Goal: Task Accomplishment & Management: Contribute content

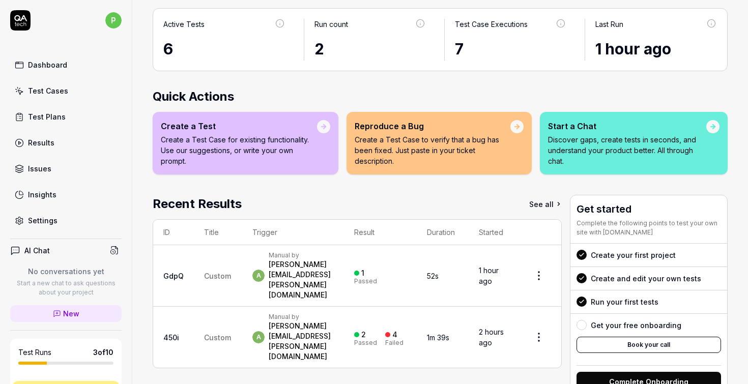
scroll to position [85, 0]
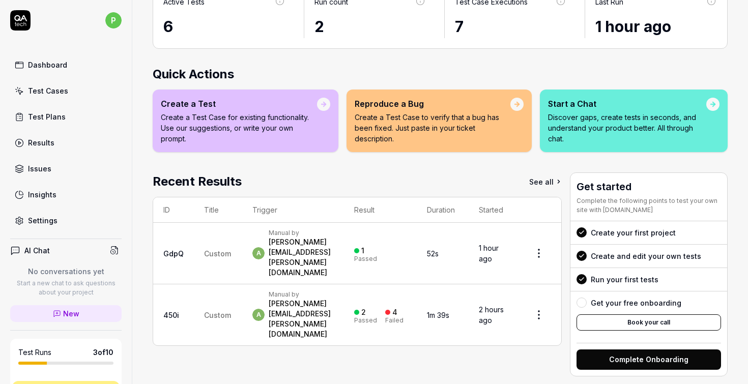
click at [213, 311] on span "Custom" at bounding box center [217, 315] width 27 height 9
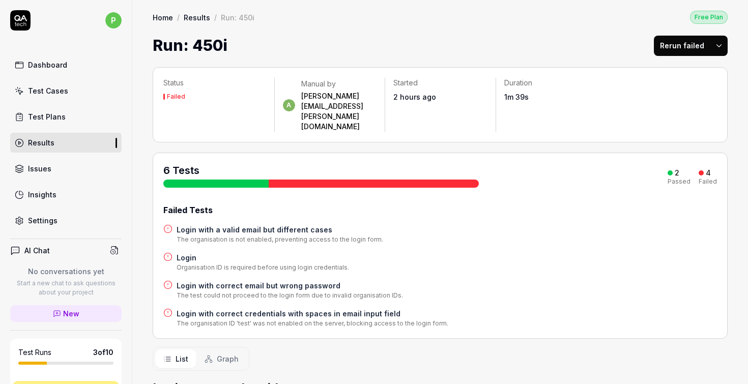
click at [40, 86] on div "Test Cases" at bounding box center [48, 90] width 40 height 11
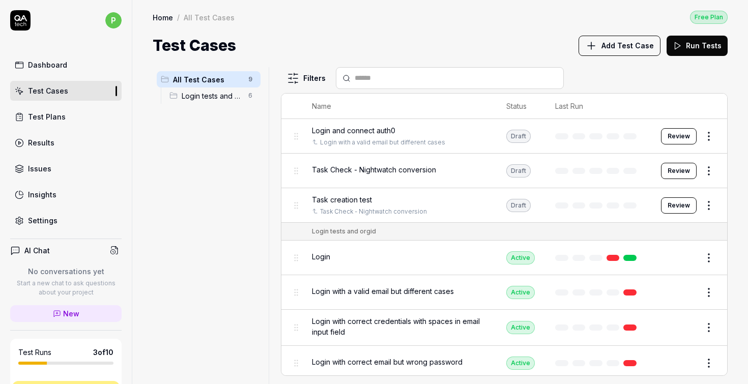
click at [196, 96] on span "Login tests and orgid" at bounding box center [212, 96] width 61 height 11
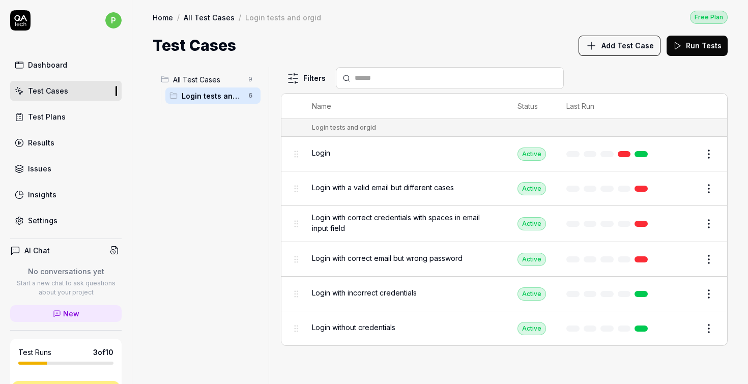
click at [714, 152] on html "p Dashboard Test Cases Test Plans Results Issues Insights Settings AI Chat No c…" at bounding box center [374, 192] width 748 height 384
click at [692, 153] on button "Edit" at bounding box center [684, 154] width 24 height 16
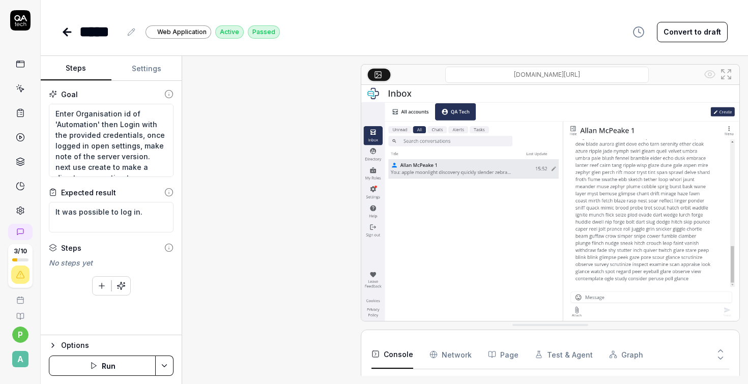
scroll to position [476, 0]
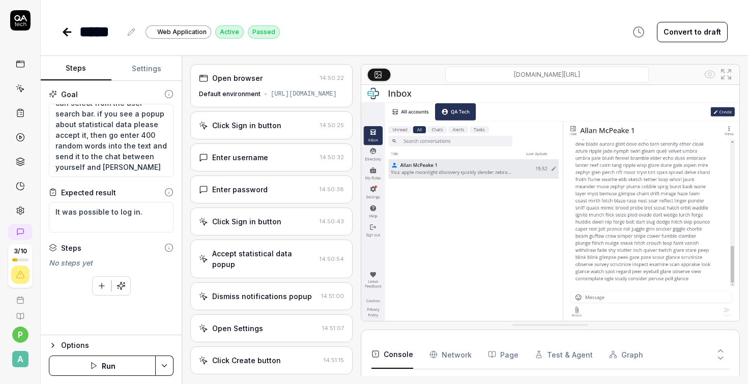
click at [64, 32] on icon at bounding box center [67, 32] width 7 height 0
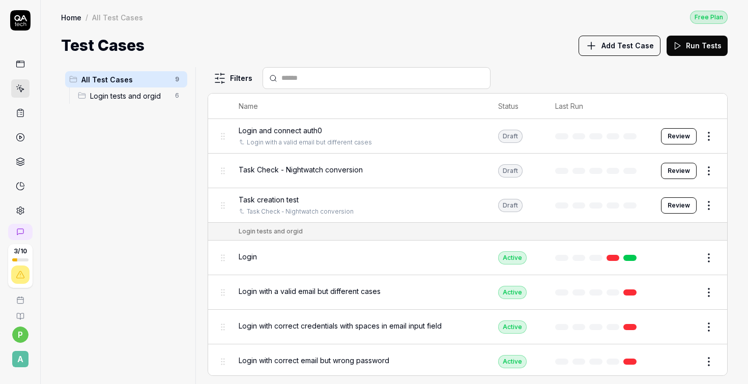
click at [706, 202] on html "3 / 10 p A Home / All Test Cases Free Plan Home / All Test Cases Free Plan Test…" at bounding box center [374, 192] width 748 height 384
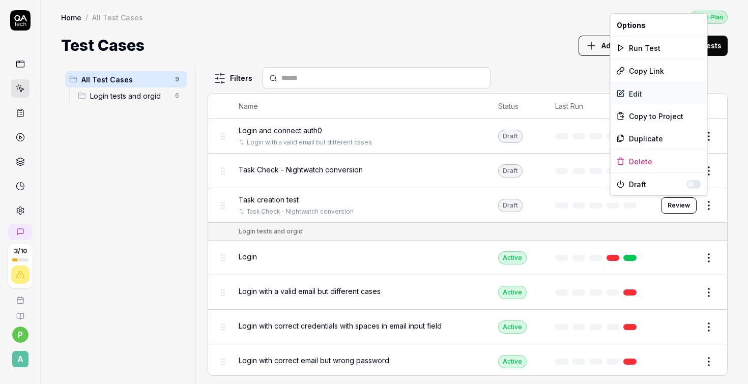
click at [630, 93] on div "Edit" at bounding box center [659, 93] width 97 height 22
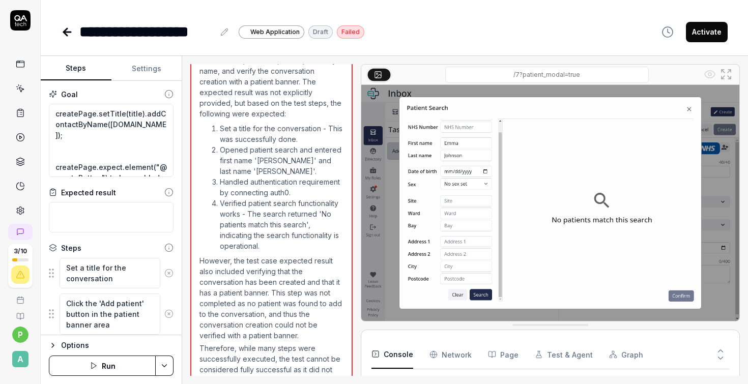
scroll to position [967, 0]
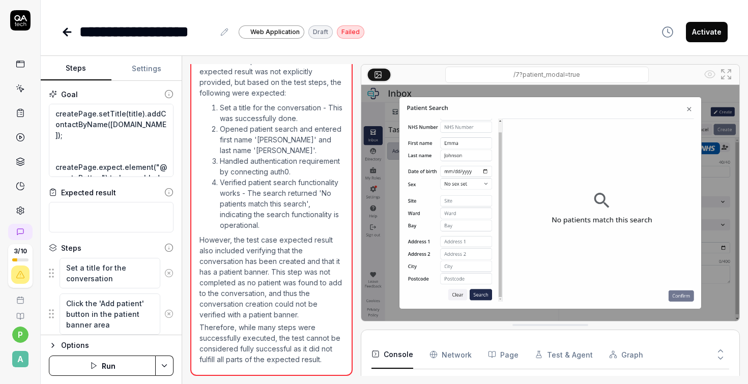
click at [69, 30] on icon at bounding box center [67, 32] width 12 height 12
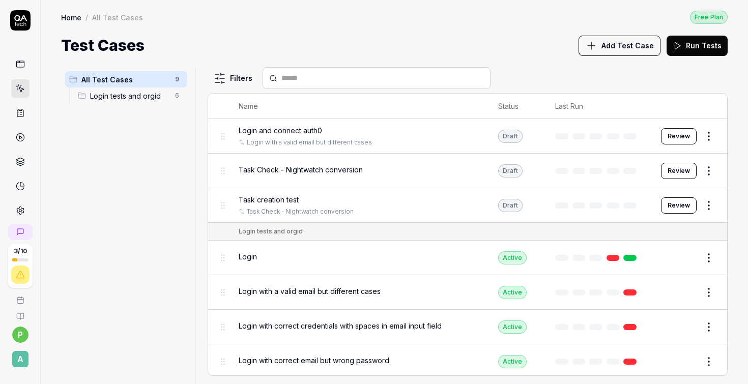
click at [99, 243] on div "All Test Cases 9 Login tests and orgid 6" at bounding box center [126, 219] width 130 height 305
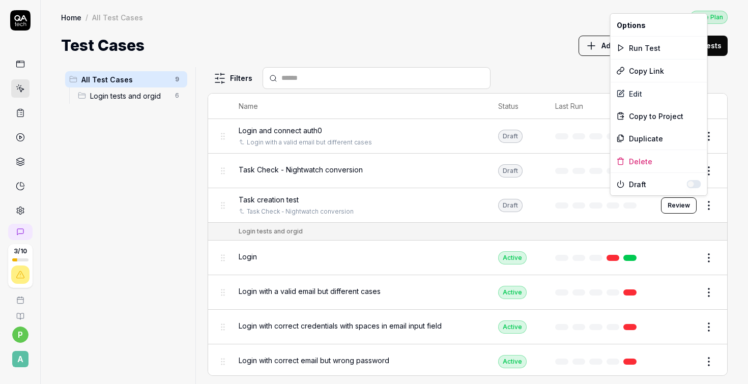
click at [704, 205] on html "3 / 10 p A Home / All Test Cases Free Plan Home / All Test Cases Free Plan Test…" at bounding box center [374, 192] width 748 height 384
click at [639, 95] on div "Edit" at bounding box center [659, 93] width 97 height 22
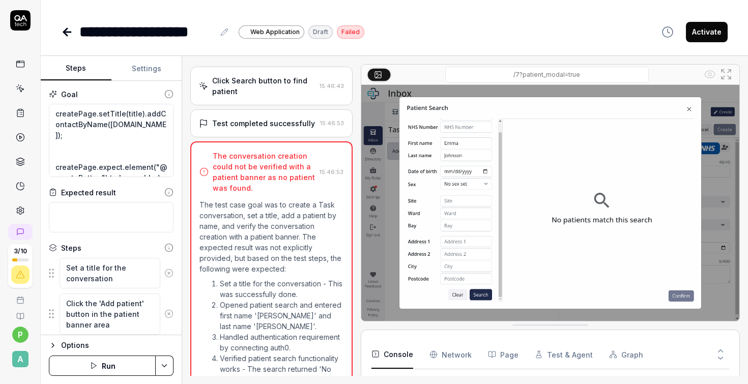
scroll to position [967, 0]
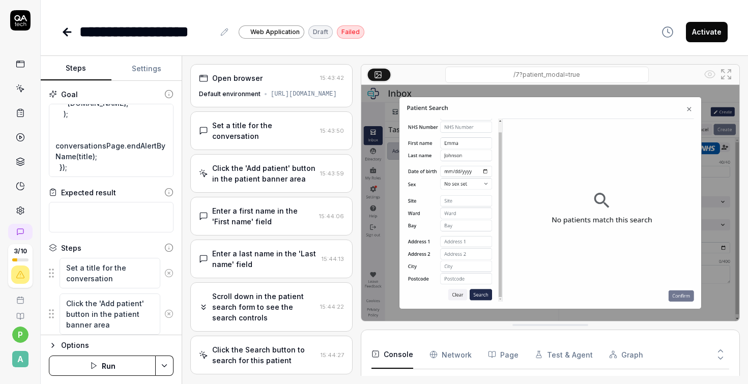
click at [67, 30] on icon at bounding box center [67, 32] width 12 height 12
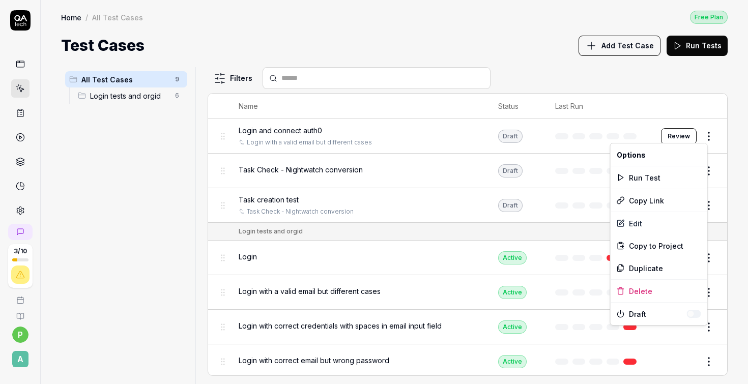
click at [706, 134] on html "3 / 10 p A Home / All Test Cases Free Plan Home / All Test Cases Free Plan Test…" at bounding box center [374, 192] width 748 height 384
click at [632, 225] on div "Edit" at bounding box center [659, 223] width 97 height 22
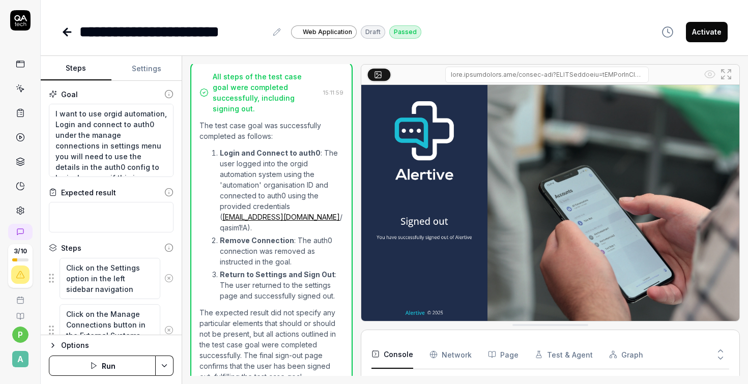
type textarea "*"
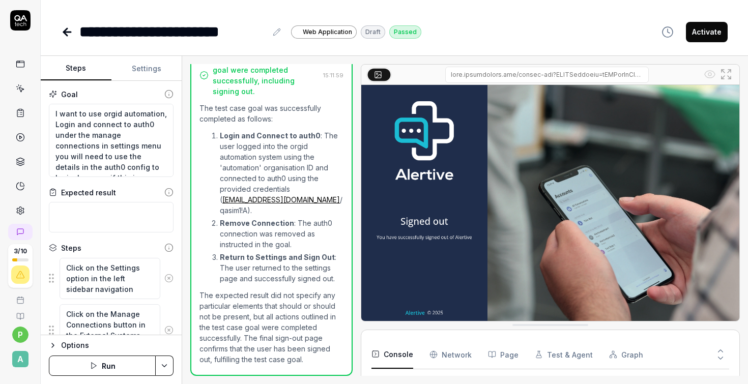
click at [71, 30] on icon at bounding box center [67, 32] width 12 height 12
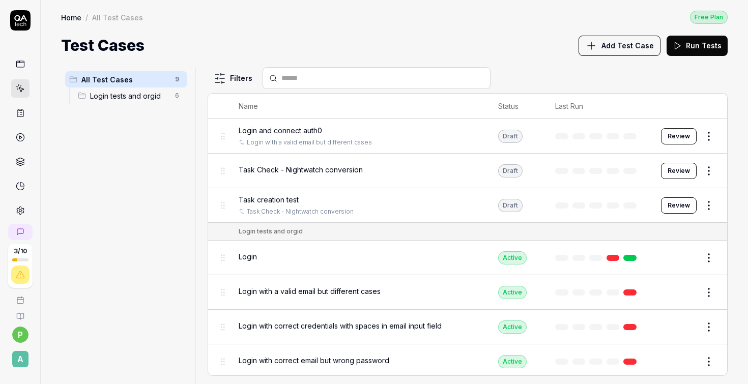
click at [618, 45] on span "Add Test Case" at bounding box center [627, 45] width 52 height 11
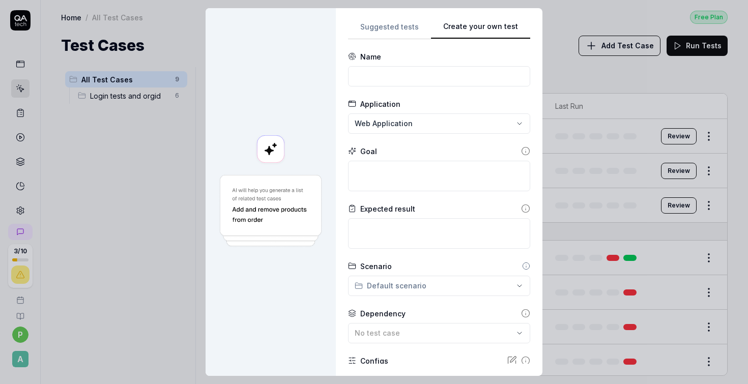
click at [543, 86] on div "Create your own test Suggested tests Create your own test Name Application Web …" at bounding box center [374, 192] width 748 height 384
click at [418, 78] on input at bounding box center [439, 76] width 182 height 20
type input "Named Conversation"
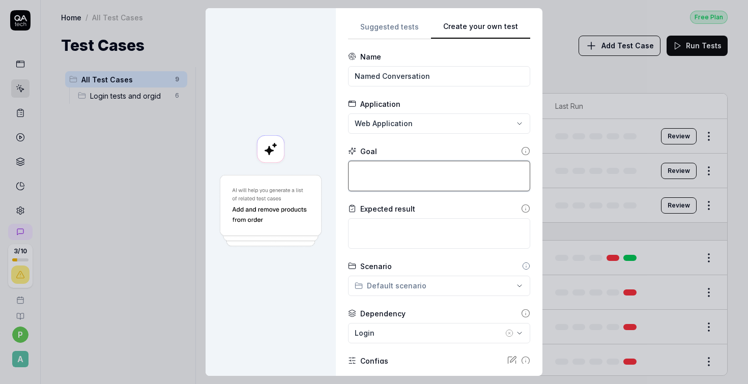
click at [389, 172] on textarea at bounding box center [439, 176] width 182 height 31
type textarea "*"
type textarea "L"
type textarea "*"
type textarea "Lo"
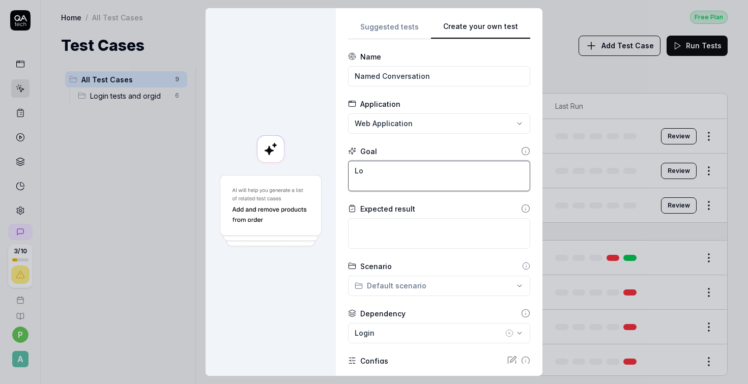
type textarea "*"
type textarea "Log"
type textarea "*"
type textarea "Logi"
type textarea "*"
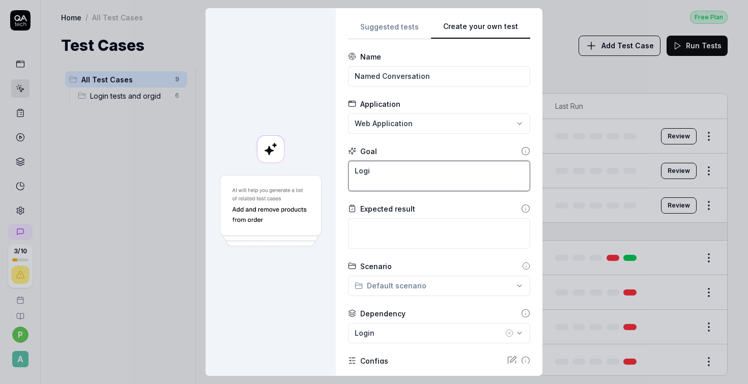
type textarea "Login"
type textarea "*"
type textarea "Login"
type textarea "*"
type textarea "Login t"
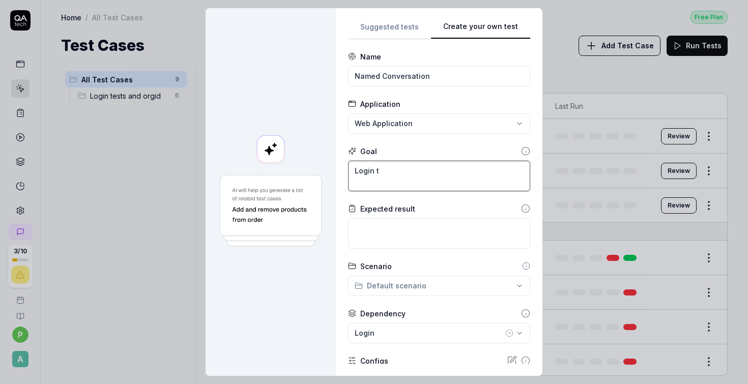
type textarea "*"
type textarea "Login to"
type textarea "*"
type textarea "Login to"
type textarea "*"
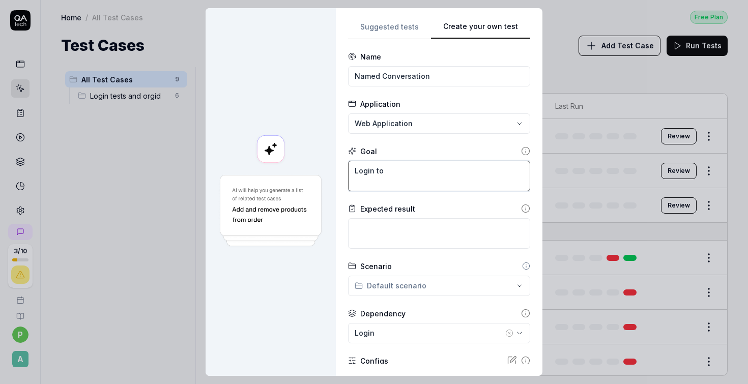
type textarea "Login to a"
type textarea "*"
type textarea "Login to au"
type textarea "*"
type textarea "Login to aut"
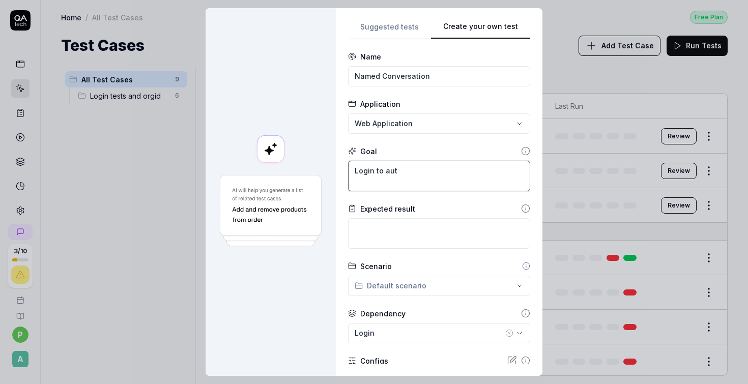
type textarea "*"
type textarea "Login to auto"
type textarea "*"
type textarea "Login to autom"
type textarea "*"
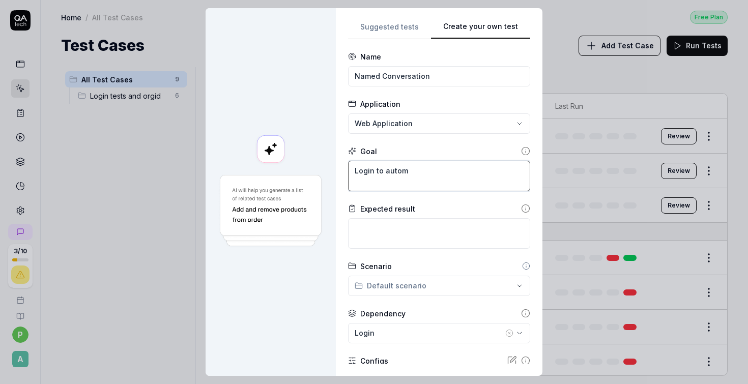
type textarea "Login to automa"
type textarea "*"
type textarea "Login to automat"
type textarea "*"
type textarea "Login to automati"
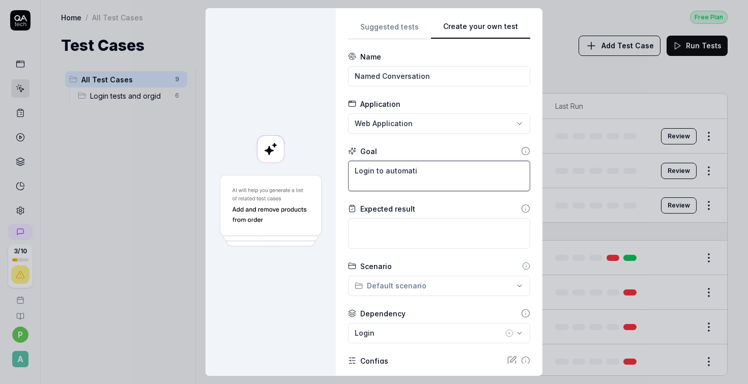
type textarea "*"
type textarea "Login to automation"
type textarea "*"
type textarea "Login to automation"
type textarea "*"
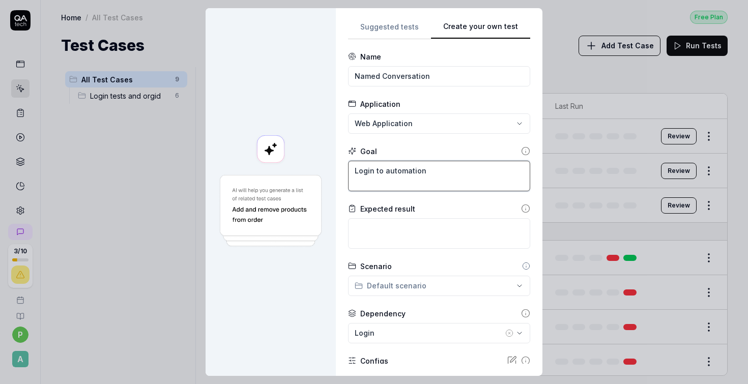
type textarea "Login to automation o"
type textarea "*"
type textarea "Login to automation or"
type textarea "*"
type textarea "Login to automation org"
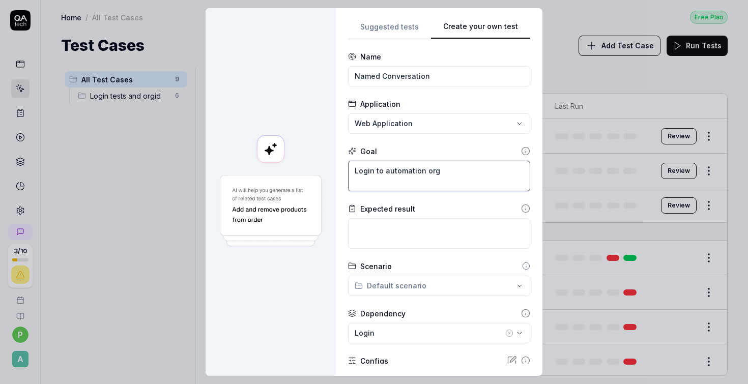
type textarea "*"
type textarea "Login to automation org"
type textarea "*"
type textarea "Login to automation org a"
type textarea "*"
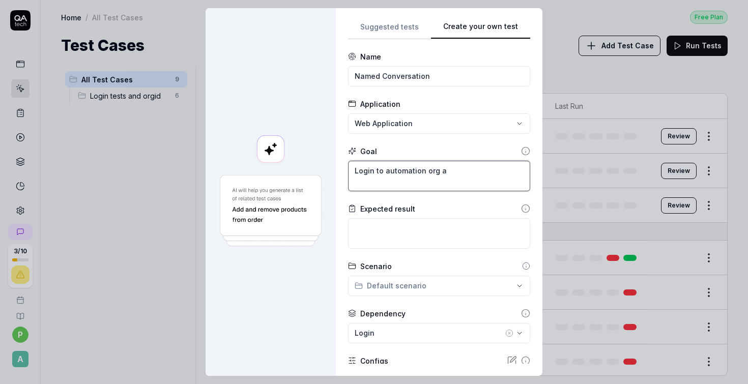
type textarea "Login to automation org an"
type textarea "*"
type textarea "Login to automation org and"
type textarea "*"
type textarea "Login to automation org and"
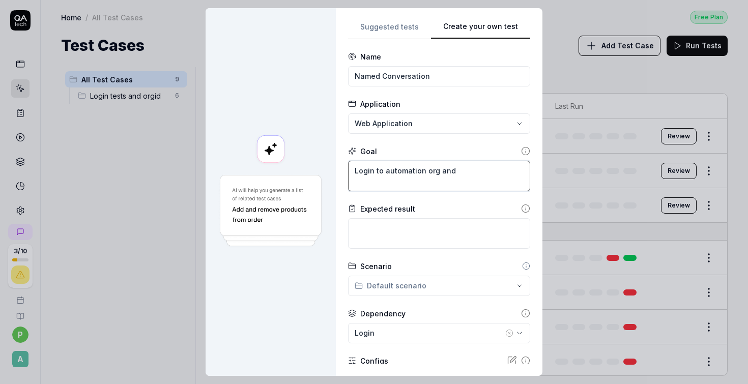
type textarea "*"
type textarea "Login to automation org and c"
type textarea "*"
type textarea "Login to automation org and cr"
type textarea "*"
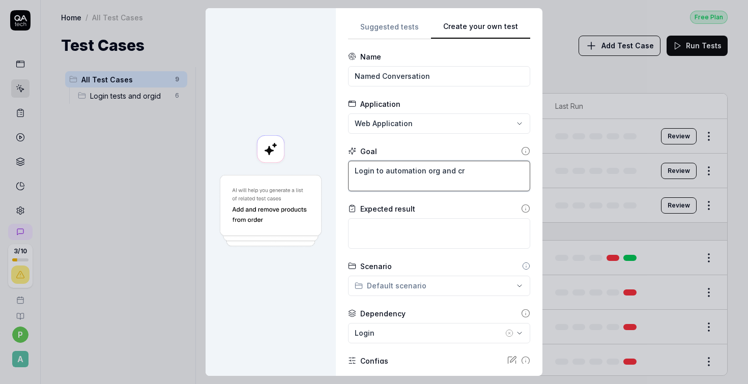
type textarea "Login to automation org and cre"
type textarea "*"
type textarea "Login to automation org and crea"
type textarea "*"
type textarea "Login to automation org and creat"
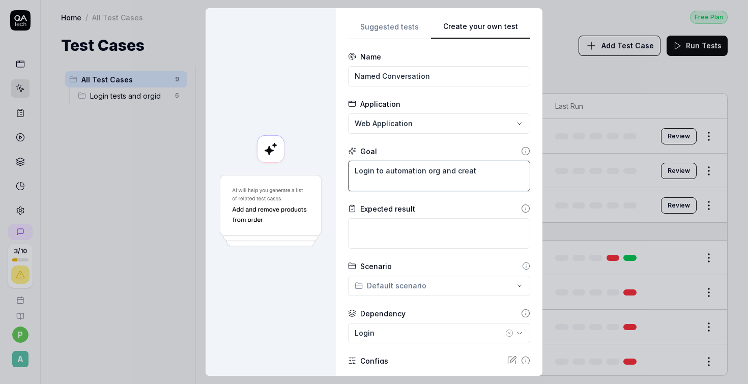
type textarea "*"
type textarea "Login to automation org and create"
type textarea "*"
type textarea "Login to automation org and create"
type textarea "*"
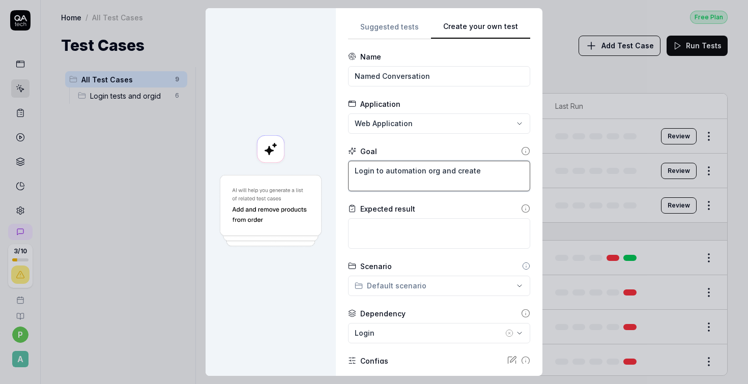
type textarea "Login to automation org and create a"
type textarea "*"
type textarea "Login to automation org and create a"
type textarea "*"
type textarea "Login to automation org and create a n"
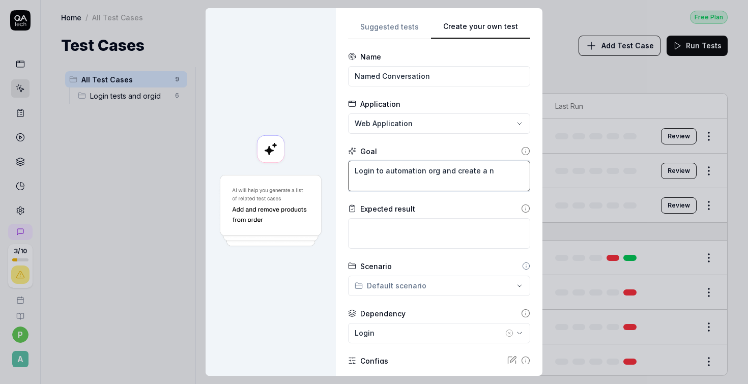
type textarea "*"
type textarea "Login to automation org and create a na"
type textarea "*"
type textarea "Login to automation org and create a nam"
type textarea "*"
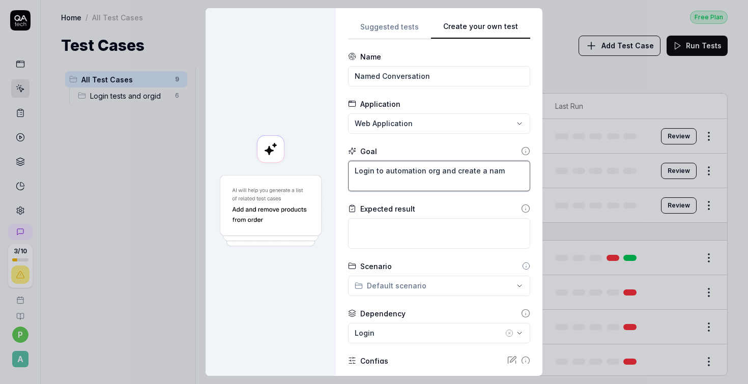
type textarea "Login to automation org and create a name"
type textarea "*"
type textarea "Login to automation org and create a named"
type textarea "*"
type textarea "Login to automation org and create a named"
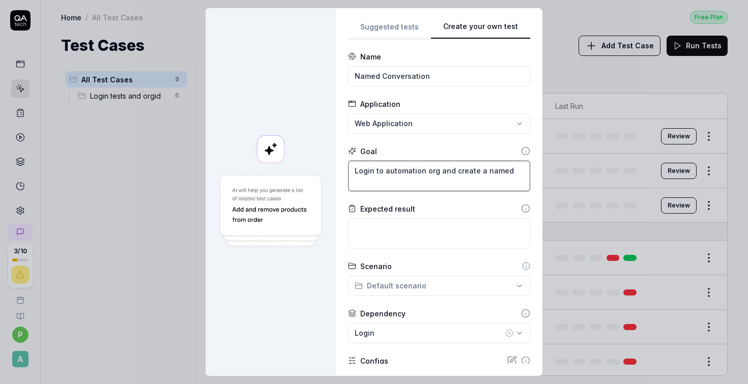
type textarea "*"
type textarea "Login to automation org and create a named c"
type textarea "*"
type textarea "Login to automation org and create a named co"
type textarea "*"
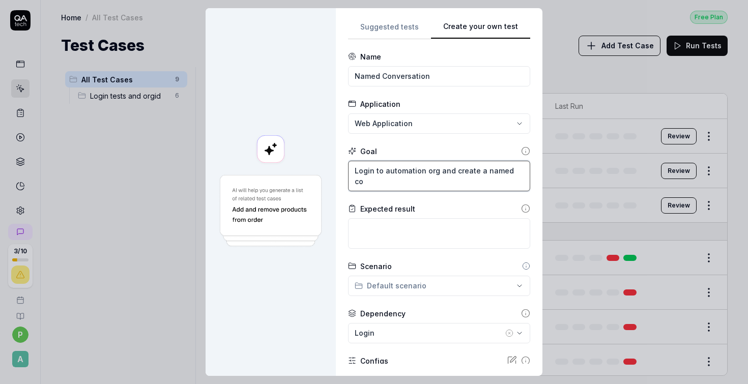
type textarea "Login to automation org and create a named con"
type textarea "*"
type textarea "Login to automation org and create a named conv"
type textarea "*"
type textarea "Login to automation org and create a named conve"
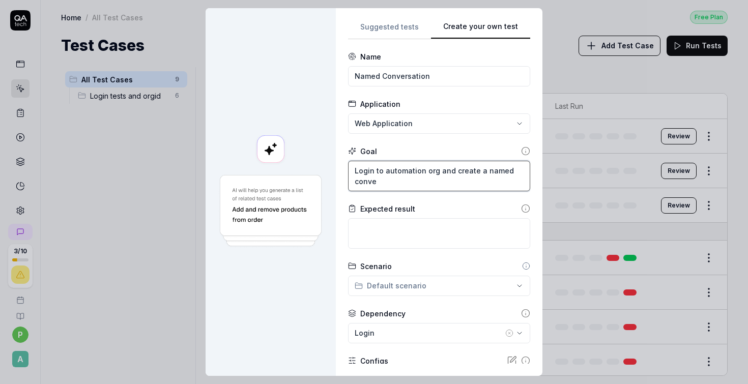
type textarea "*"
type textarea "Login to automation org and create a named conver"
type textarea "*"
type textarea "Login to automation org and create a named convers"
type textarea "*"
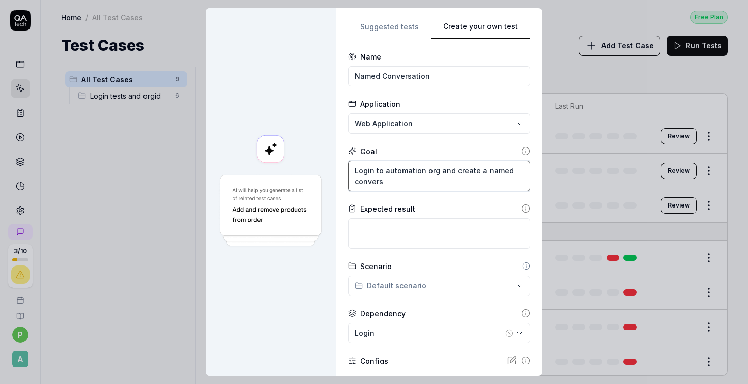
type textarea "Login to automation org and create a named conversa"
type textarea "*"
type textarea "Login to automation org and create a named conversat"
type textarea "*"
type textarea "Login to automation org and create a named conversati"
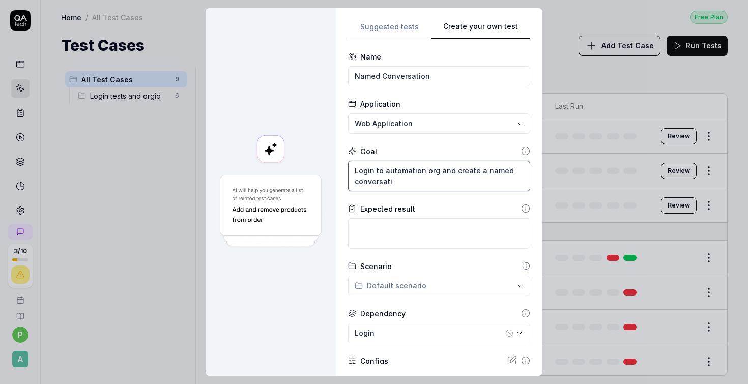
type textarea "*"
type textarea "Login to automation org and create a named conversatio"
type textarea "*"
type textarea "Login to automation org and create a named conversation"
type textarea "*"
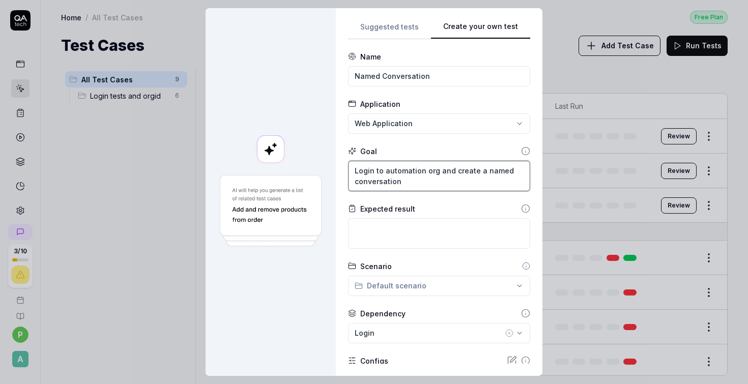
type textarea "Login to automation org and create a named conversation"
type textarea "*"
type textarea "Login to automation org and create a named conversation t"
type textarea "*"
type textarea "Login to automation org and create a named conversation to"
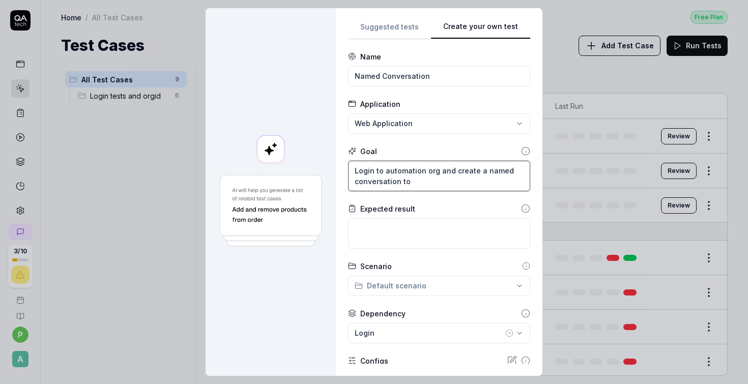
type textarea "*"
type textarea "Login to automation org and create a named conversation to"
type textarea "*"
type textarea "Login to automation org and create a named conversation to p"
type textarea "*"
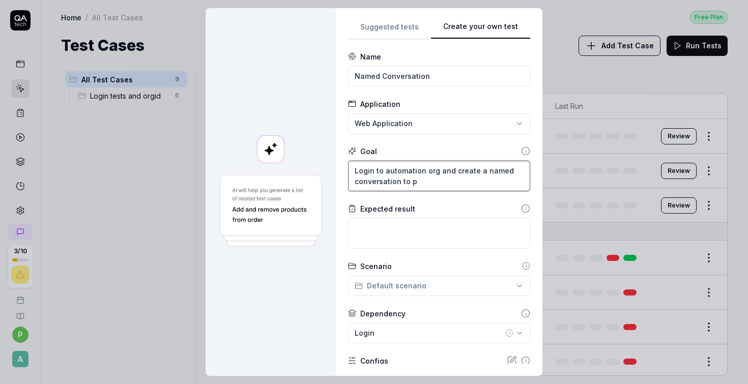
type textarea "Login to automation org and create a named conversation to pe"
type textarea "*"
type textarea "Login to automation org and create a named conversation to pet"
type textarea "*"
type textarea "Login to automation org and create a named conversation to [PERSON_NAME]"
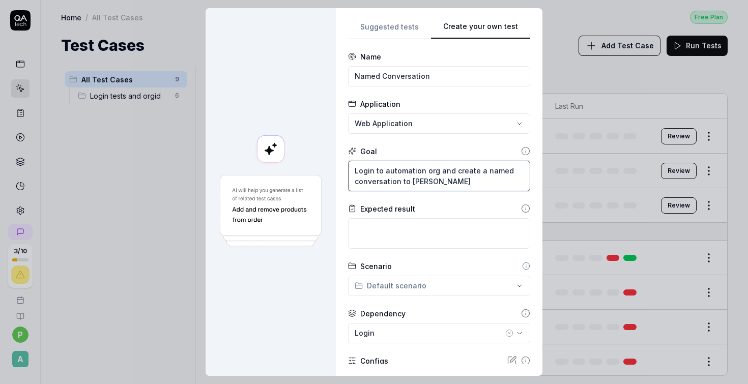
type textarea "*"
type textarea "Login to automation org and create a named conversation to [PERSON_NAME]"
type textarea "*"
type textarea "Login to automation org and create a named conversation to [PERSON_NAME]"
type textarea "*"
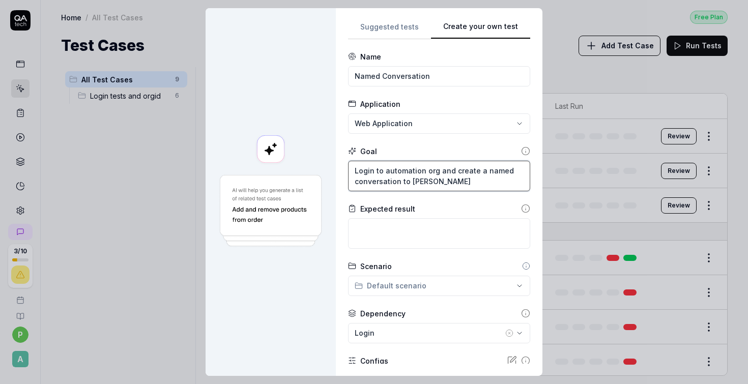
type textarea "Login to automation org and create a named conversation to [PERSON_NAME]"
type textarea "*"
type textarea "Login to automation org and create a named conversation to [PERSON_NAME]"
type textarea "*"
type textarea "Login to automation org and create a named conversation to [PERSON_NAME]"
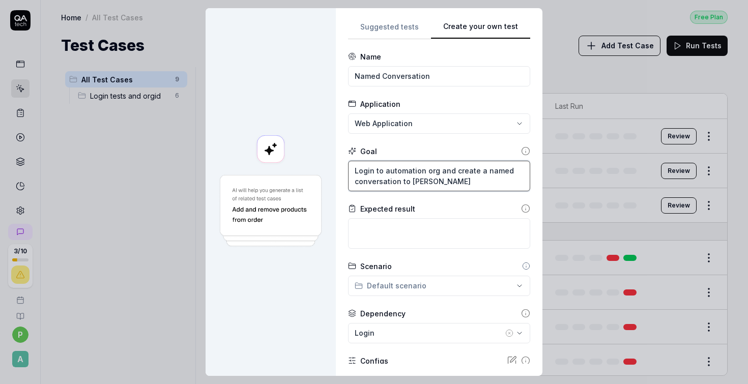
type textarea "*"
type textarea "Login to automation org and create a named conversation to [PERSON_NAME]"
type textarea "*"
type textarea "Login to automation org and create a named conversation to [PERSON_NAME]"
type textarea "*"
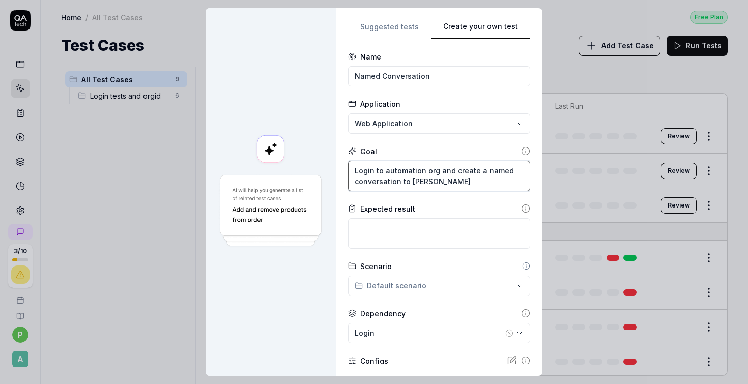
type textarea "Login to automation org and create a named conversation to [PERSON_NAME]"
type textarea "*"
type textarea "Login to automation org and create a named conversation to [PERSON_NAME]"
type textarea "*"
type textarea "Login to automation org and create a named conversation to [PERSON_NAME]"
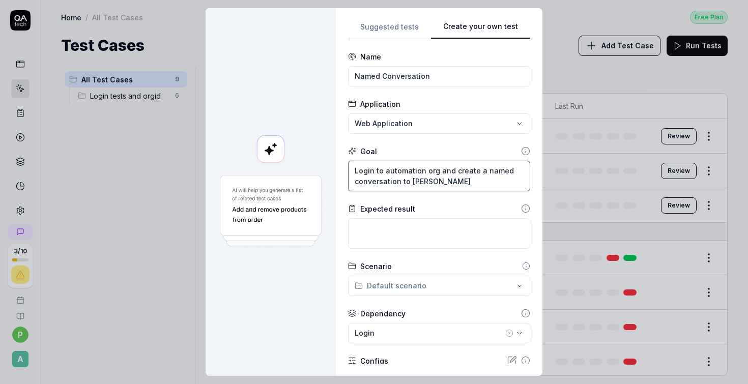
type textarea "*"
type textarea "Login to automation org and create a named conversation to [PERSON_NAME]"
type textarea "*"
type textarea "Login to automation org and create a named conversation to [PERSON_NAME]"
type textarea "*"
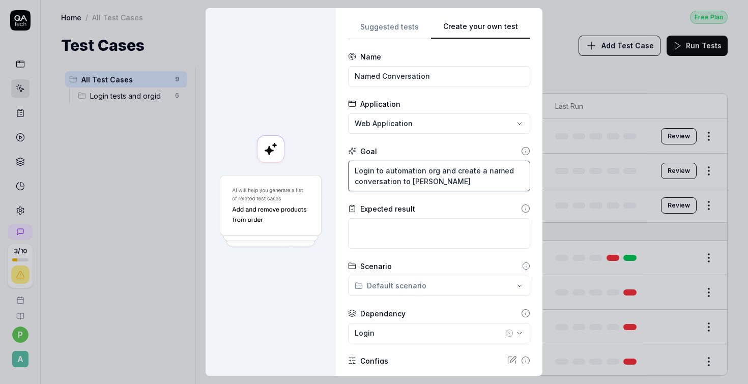
type textarea "Login to automation org and create a named conversation to [PERSON_NAME]"
type textarea "*"
type textarea "Login to automation org and create a named conversation to [PERSON_NAME]"
type textarea "*"
type textarea "Login to automation org and create a named conversation to [PERSON_NAME] 8"
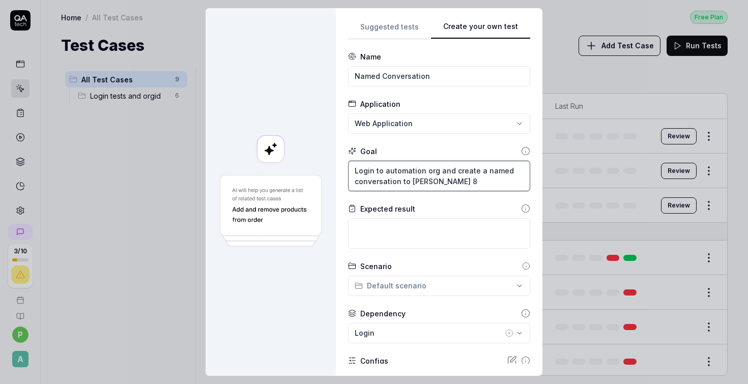
type textarea "*"
type textarea "Login to automation org and create a named conversation to [PERSON_NAME] 8"
type textarea "*"
type textarea "Login to automation org and create a named conversation to [PERSON_NAME] 8 w"
type textarea "*"
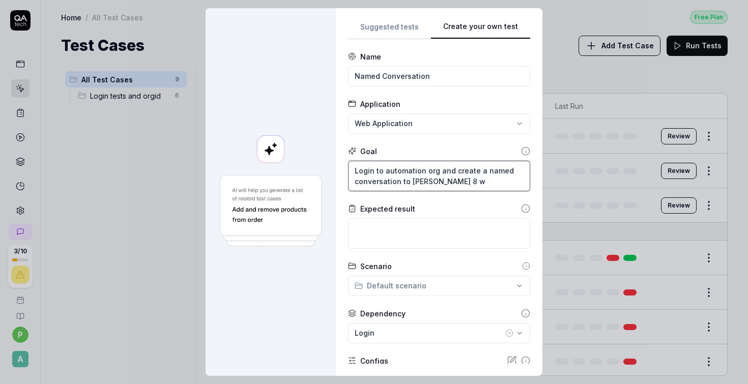
type textarea "Login to automation org and create a named conversation to [PERSON_NAME] 8 wi"
type textarea "*"
type textarea "Login to automation org and create a named conversation to [PERSON_NAME] 8 wit"
type textarea "*"
type textarea "Login to automation org and create a named conversation to [PERSON_NAME] 8 with"
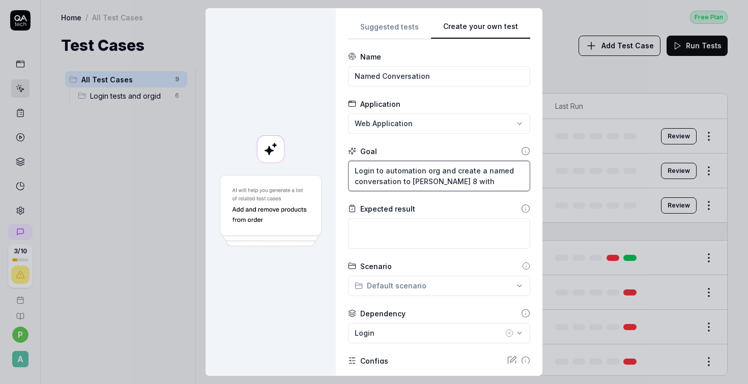
type textarea "*"
type textarea "Login to automation org and create a named conversation to [PERSON_NAME] 8 with"
type textarea "*"
type textarea "Login to automation org and create a named conversation to [PERSON_NAME] 8 with…"
type textarea "*"
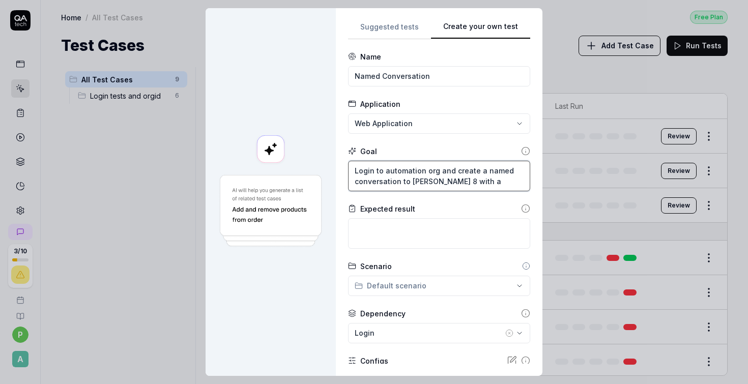
type textarea "Login to automation org and create a named conversation to [PERSON_NAME] 8 with…"
type textarea "*"
type textarea "Login to automation org and create a named conversation to [PERSON_NAME] 8 with…"
type textarea "*"
type textarea "Login to automation org and create a named conversation to [PERSON_NAME] 8 with…"
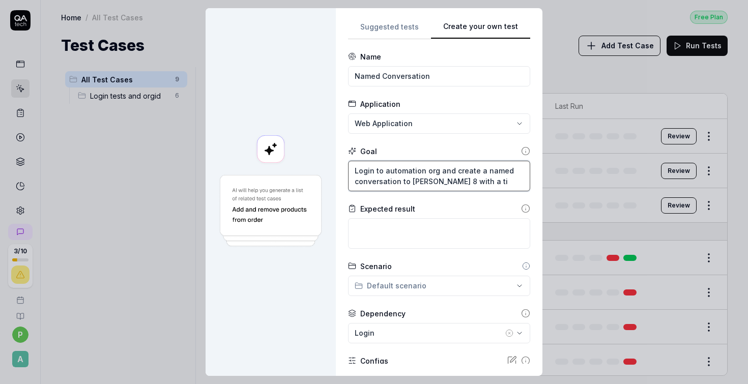
type textarea "*"
type textarea "Login to automation org and create a named conversation to [PERSON_NAME] 8 with…"
type textarea "*"
type textarea "Login to automation org and create a named conversation to [PERSON_NAME] 8 with…"
type textarea "*"
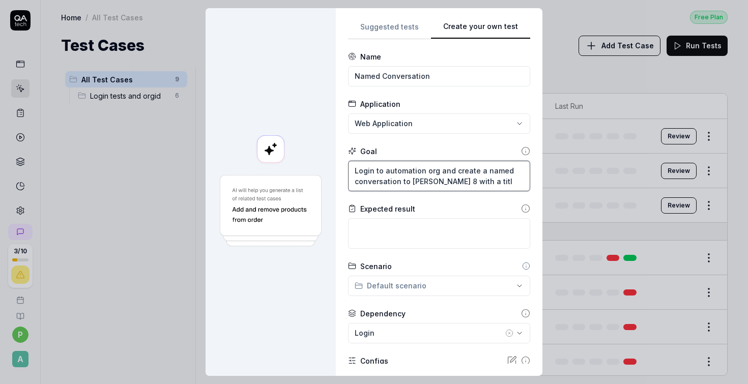
type textarea "Login to automation org and create a named conversation to [PERSON_NAME] 8 with…"
type textarea "*"
type textarea "Login to automation org and create a named conversation to [PERSON_NAME] 8 with…"
type textarea "*"
type textarea "Login to automation org and create a named conversation to [PERSON_NAME] 8 with…"
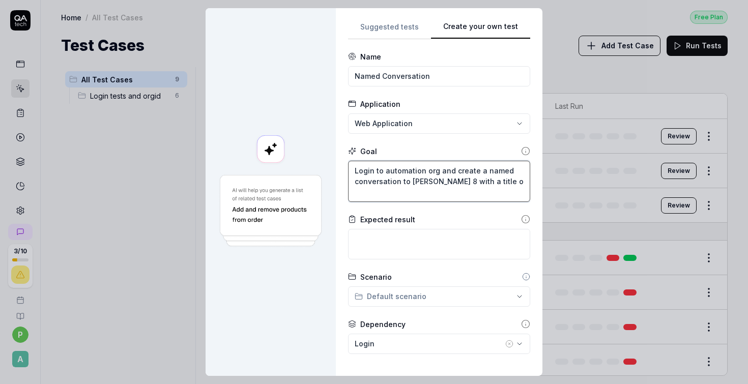
type textarea "*"
type textarea "Login to automation org and create a named conversation to [PERSON_NAME] 8 with…"
type textarea "*"
type textarea "Login to automation org and create a named conversation to [PERSON_NAME] 8 with…"
type textarea "*"
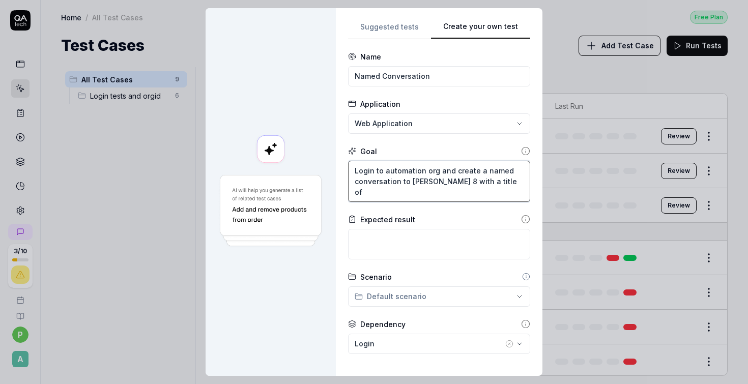
type textarea "Login to automation org and create a named conversation to [PERSON_NAME] 8 with…"
type textarea "*"
type textarea "Login to automation org and create a named conversation to [PERSON_NAME] 8 with…"
type textarea "*"
type textarea "Login to automation org and create a named conversation to [PERSON_NAME] 8 with…"
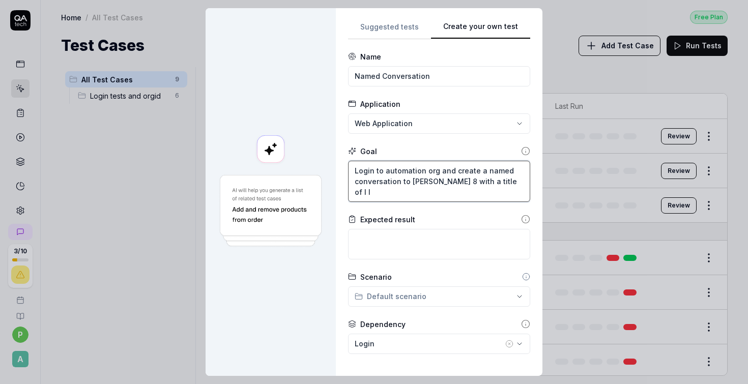
type textarea "*"
type textarea "Login to automation org and create a named conversation to [PERSON_NAME] 8 with…"
type textarea "*"
type textarea "Login to automation org and create a named conversation to [PERSON_NAME] 8 with…"
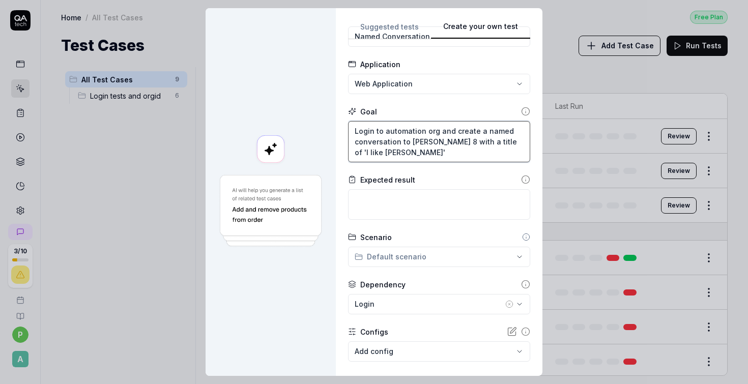
scroll to position [94, 0]
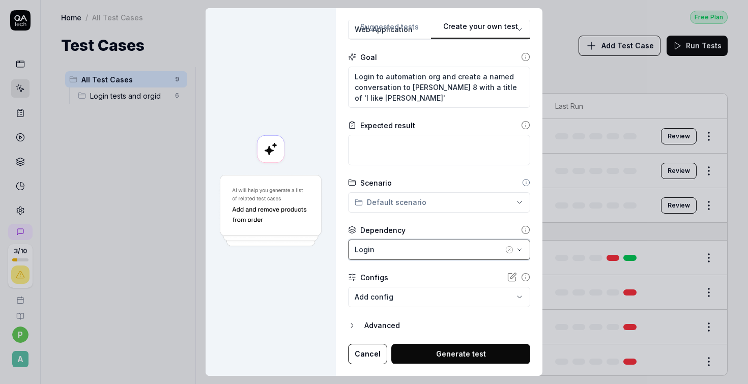
click at [515, 249] on icon "button" at bounding box center [519, 250] width 8 height 8
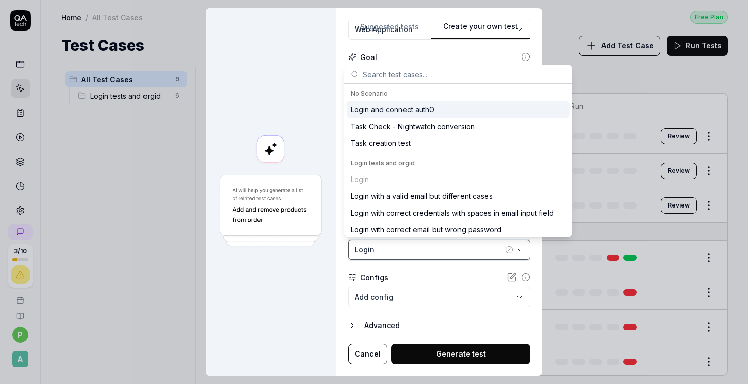
click at [515, 249] on icon "button" at bounding box center [519, 250] width 8 height 8
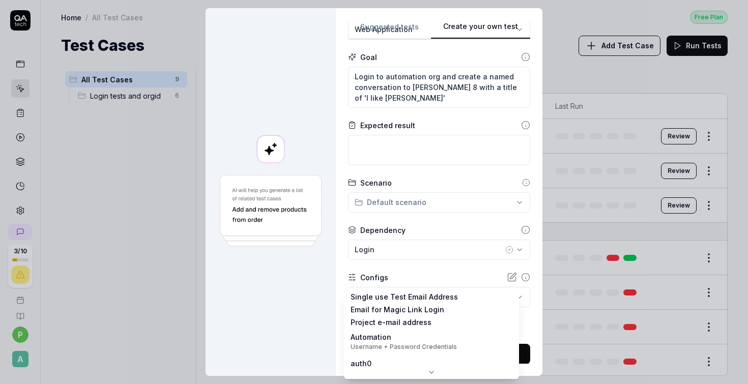
click at [507, 296] on body "3 / 10 p A Home / All Test Cases Free Plan Home / All Test Cases Free Plan Test…" at bounding box center [374, 192] width 748 height 384
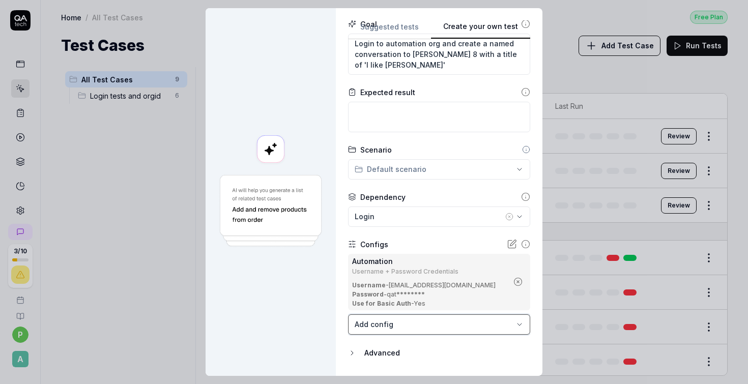
scroll to position [155, 0]
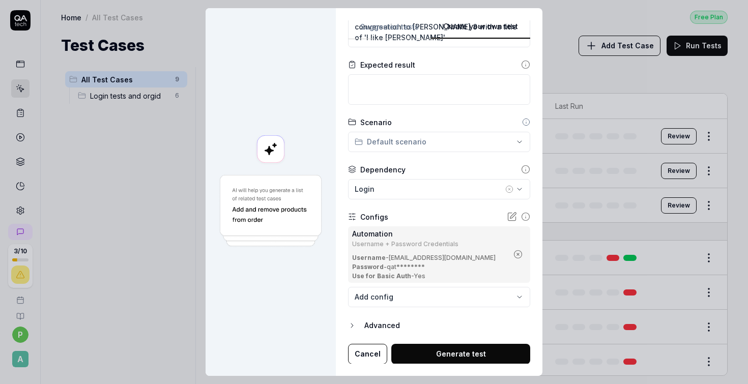
click at [455, 356] on button "Generate test" at bounding box center [460, 354] width 139 height 20
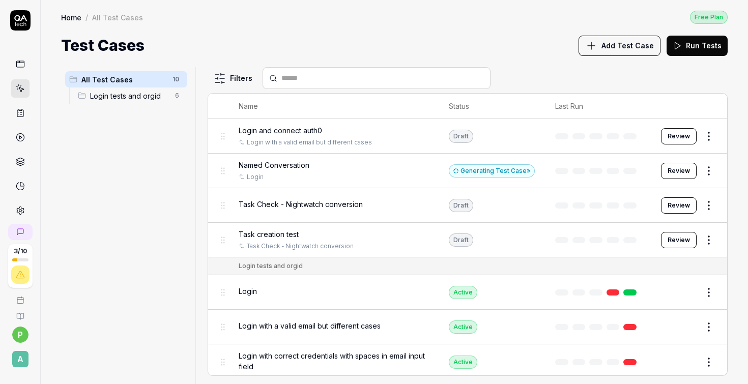
click at [672, 171] on button "Review" at bounding box center [679, 171] width 36 height 16
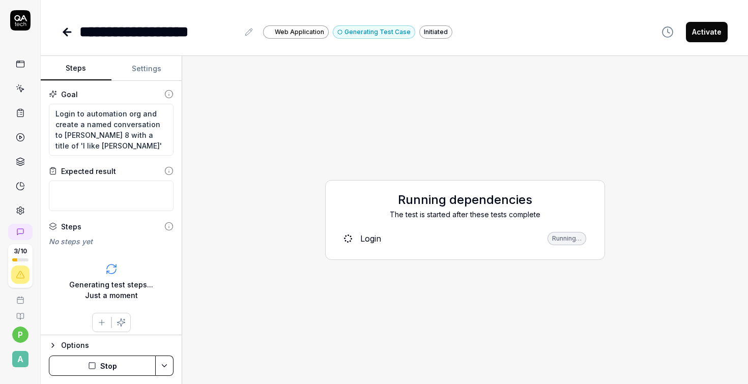
click at [146, 70] on button "Settings" at bounding box center [146, 68] width 71 height 24
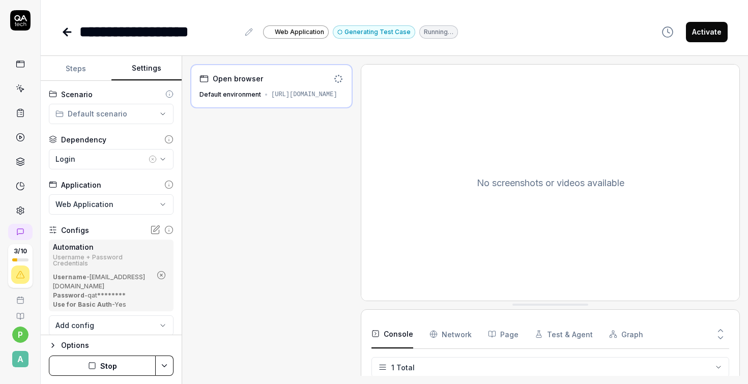
click at [74, 68] on button "Steps" at bounding box center [76, 68] width 71 height 24
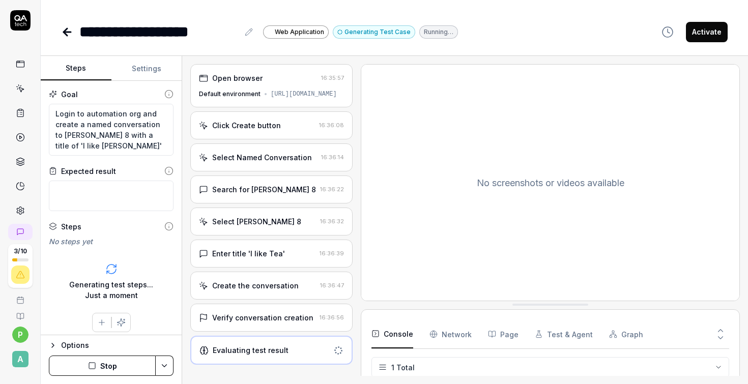
scroll to position [14, 0]
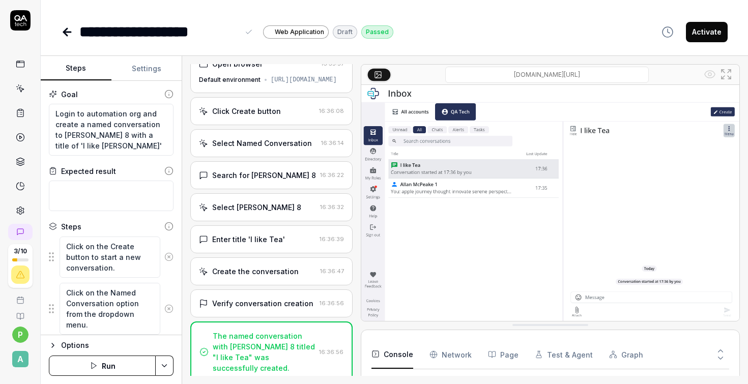
click at [117, 5] on div "**********" at bounding box center [394, 21] width 707 height 43
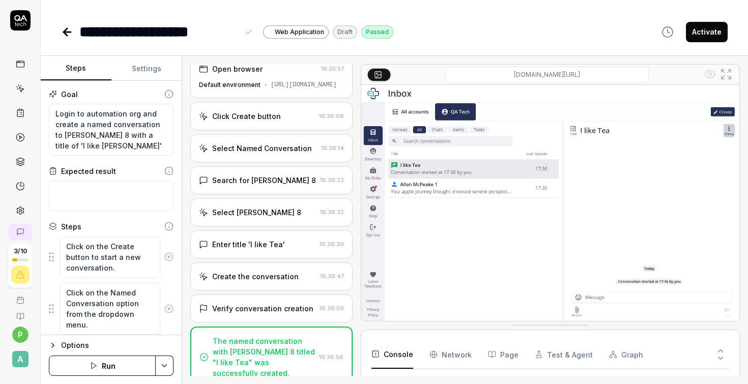
scroll to position [21, 0]
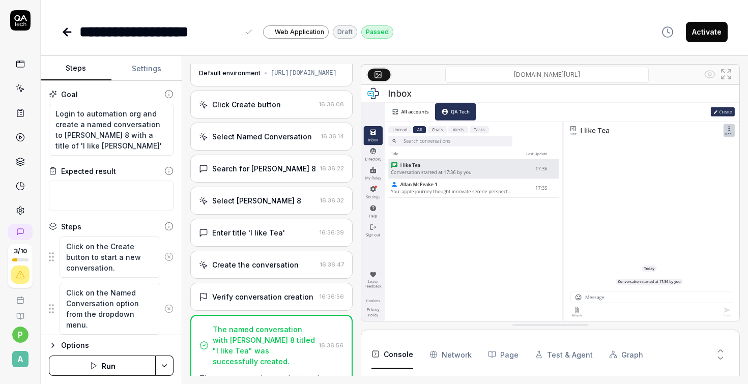
click at [66, 8] on div "**********" at bounding box center [394, 21] width 707 height 43
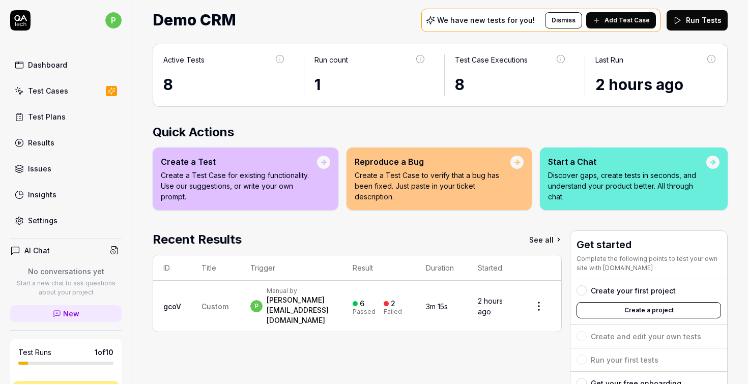
scroll to position [11, 0]
